Goal: Transaction & Acquisition: Obtain resource

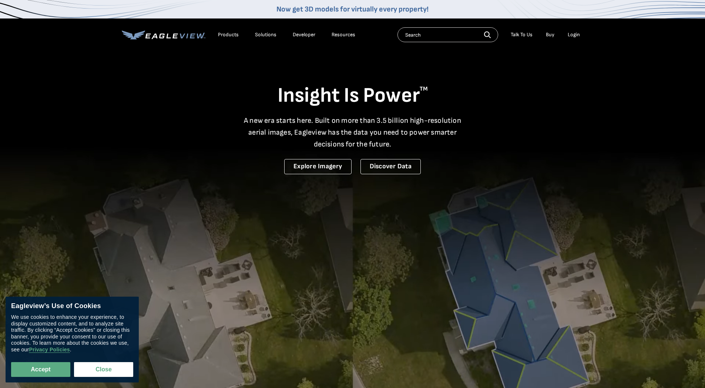
click at [236, 36] on div "Products" at bounding box center [228, 34] width 21 height 7
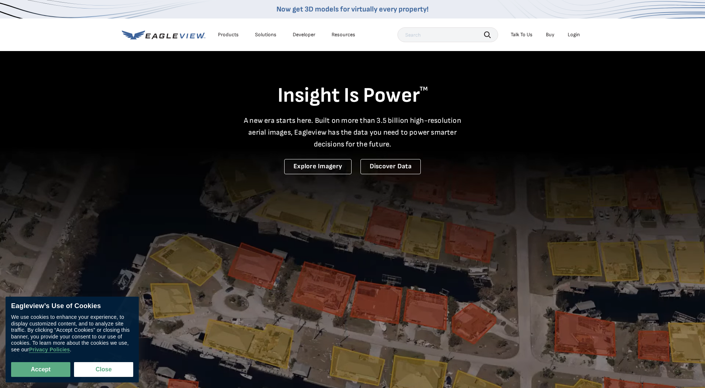
click at [295, 272] on video at bounding box center [352, 244] width 705 height 488
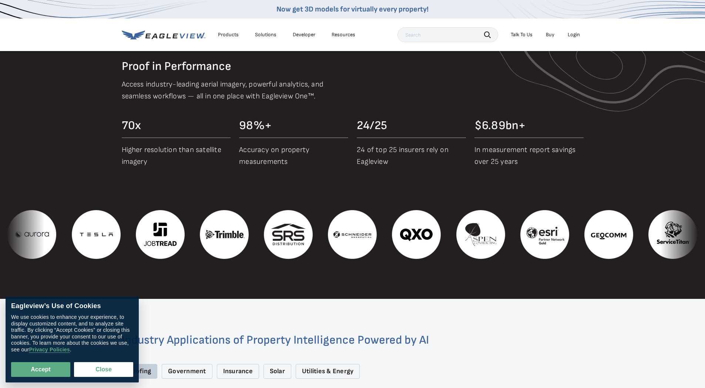
scroll to position [666, 0]
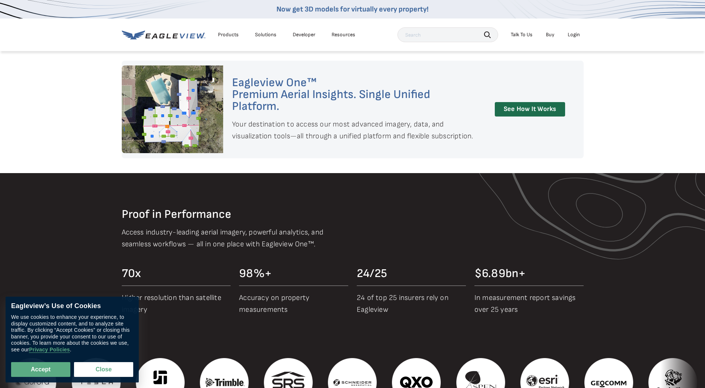
click at [232, 35] on div "Products" at bounding box center [228, 34] width 21 height 7
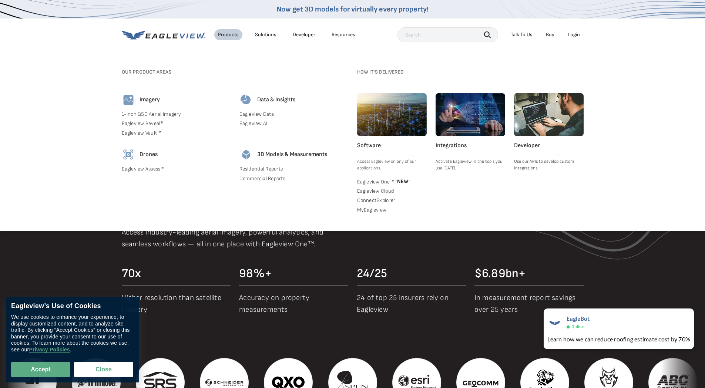
click at [259, 169] on link "Residential Reports" at bounding box center [293, 169] width 109 height 7
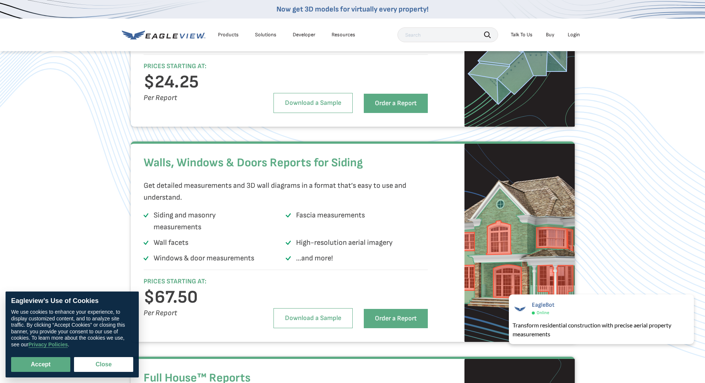
scroll to position [1226, 0]
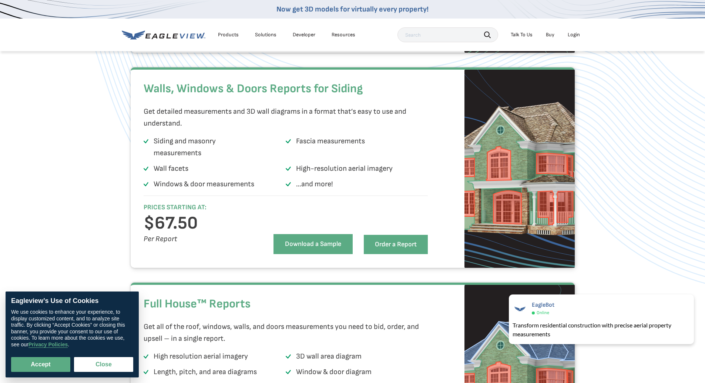
click at [340, 254] on link "Download a Sample" at bounding box center [312, 244] width 79 height 20
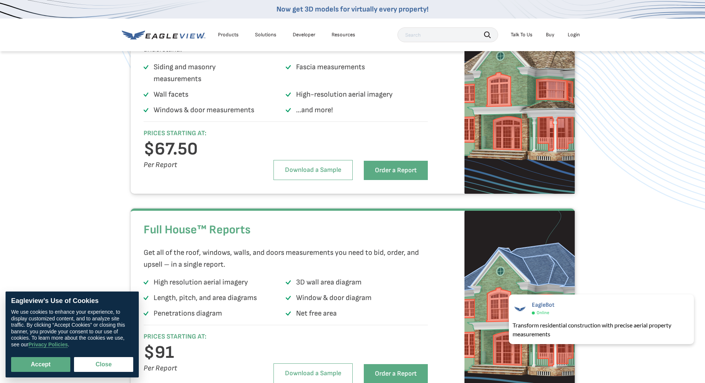
scroll to position [1337, 0]
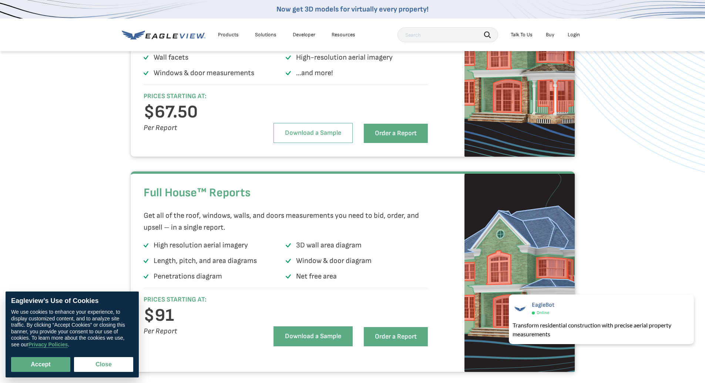
click at [327, 346] on link "Download a Sample" at bounding box center [312, 336] width 79 height 20
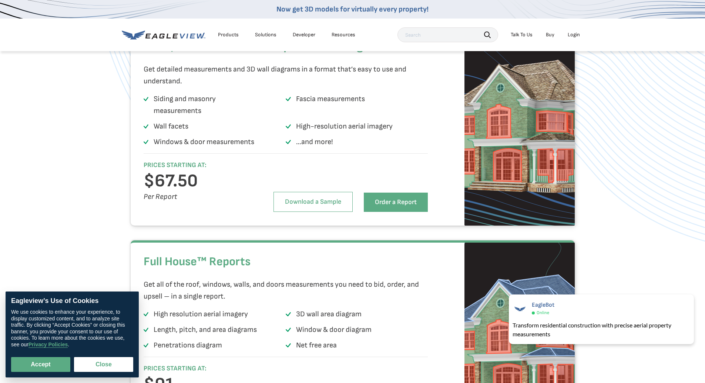
scroll to position [1231, 0]
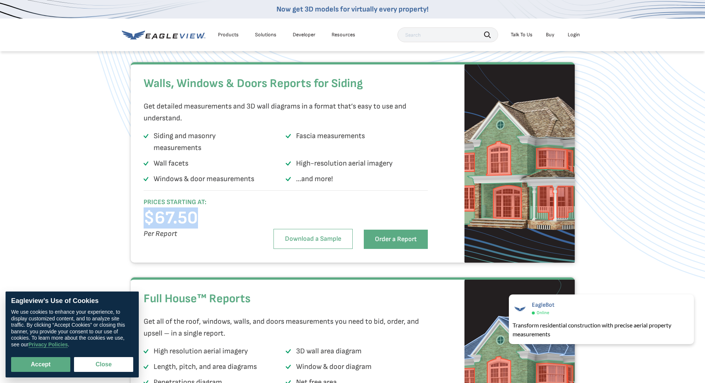
drag, startPoint x: 205, startPoint y: 232, endPoint x: 125, endPoint y: 229, distance: 80.0
click at [125, 229] on div "Walls, Windows & Doors Reports for Siding Get detailed measurements and 3D wall…" at bounding box center [352, 162] width 705 height 200
click at [171, 206] on h6 "PRICES STARTING AT:" at bounding box center [197, 202] width 107 height 9
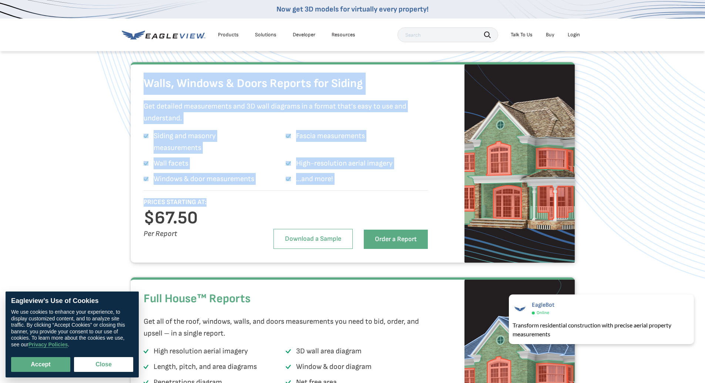
drag, startPoint x: 207, startPoint y: 221, endPoint x: 131, endPoint y: 101, distance: 142.1
click at [131, 101] on div "Walls, Windows & Doors Reports for Siding Get detailed measurements and 3D wall…" at bounding box center [353, 162] width 444 height 200
click at [127, 138] on div "Walls, Windows & Doors Reports for Siding Get detailed measurements and 3D wall…" at bounding box center [352, 162] width 705 height 200
click at [139, 184] on div "Walls, Windows & Doors Reports for Siding Get detailed measurements and 3D wall…" at bounding box center [353, 162] width 444 height 200
click at [208, 207] on div "Walls, Windows & Doors Reports for Siding Get detailed measurements and 3D wall…" at bounding box center [286, 167] width 284 height 189
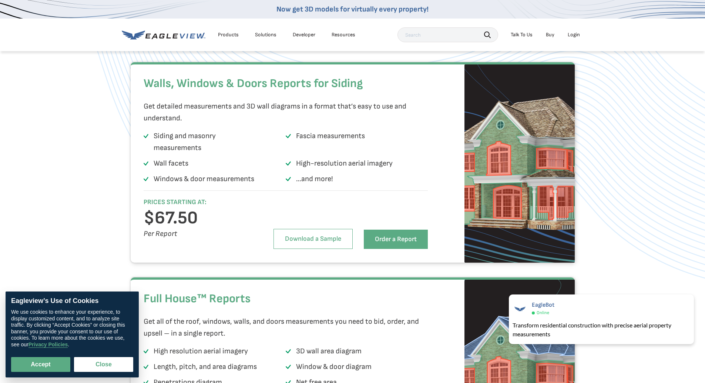
click at [208, 209] on div "Walls, Windows & Doors Reports for Siding Get detailed measurements and 3D wall…" at bounding box center [286, 167] width 284 height 189
drag, startPoint x: 205, startPoint y: 224, endPoint x: 116, endPoint y: 213, distance: 89.1
click at [116, 213] on div "Walls, Windows & Doors Reports for Siding Get detailed measurements and 3D wall…" at bounding box center [352, 162] width 705 height 200
click at [207, 224] on h3 "$67.50" at bounding box center [197, 218] width 107 height 12
drag, startPoint x: 205, startPoint y: 236, endPoint x: 193, endPoint y: 239, distance: 12.6
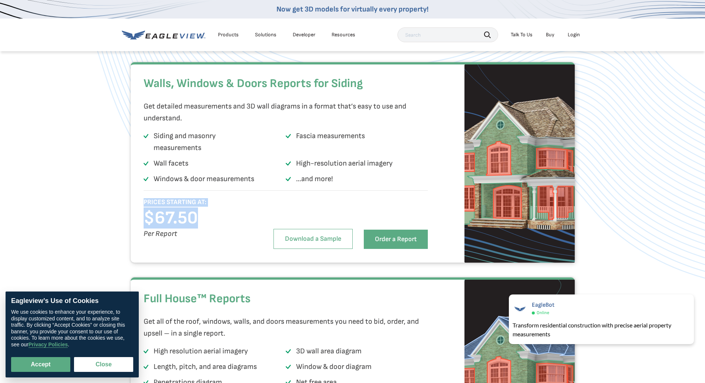
click at [205, 224] on h3 "$67.50" at bounding box center [197, 218] width 107 height 12
click at [182, 224] on h3 "$67.50" at bounding box center [197, 218] width 107 height 12
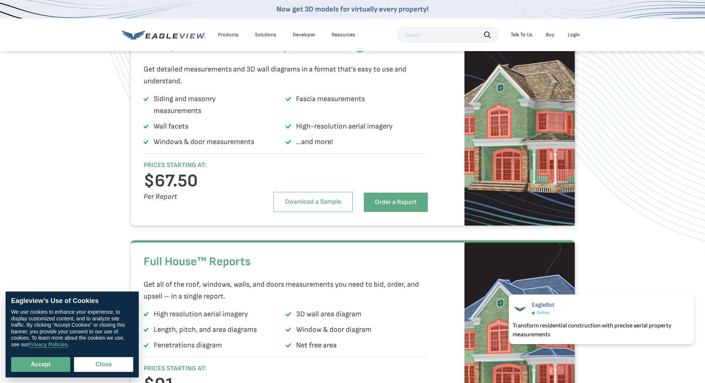
scroll to position [1157, 0]
